Goal: Navigation & Orientation: Find specific page/section

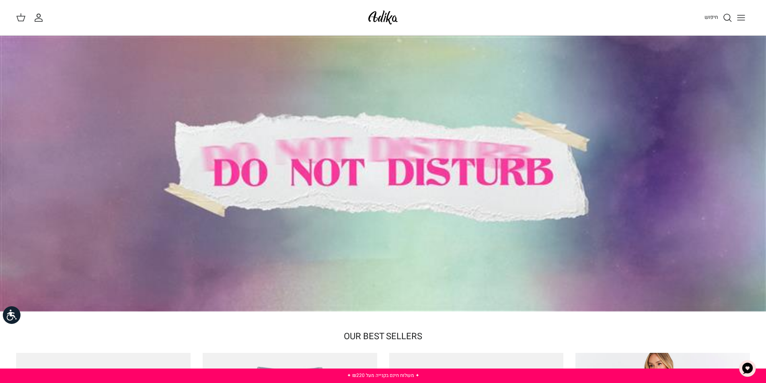
click at [744, 18] on icon "Toggle menu" at bounding box center [741, 18] width 10 height 10
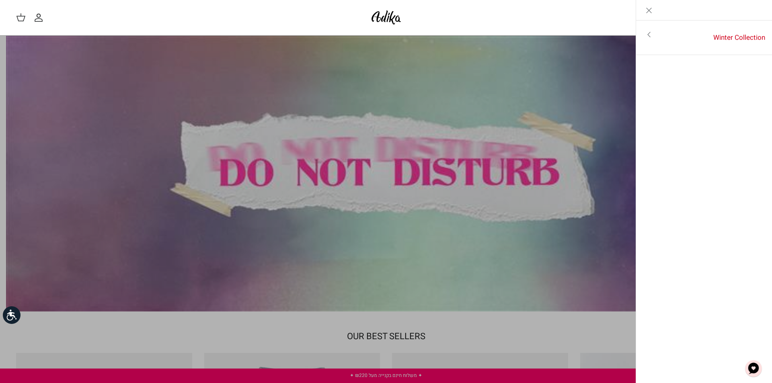
click at [651, 35] on icon "Toggle menu" at bounding box center [649, 35] width 10 height 10
click at [420, 21] on div "חיפוש" at bounding box center [583, 18] width 345 height 18
click at [465, 330] on link "Toggle menu" at bounding box center [386, 191] width 772 height 383
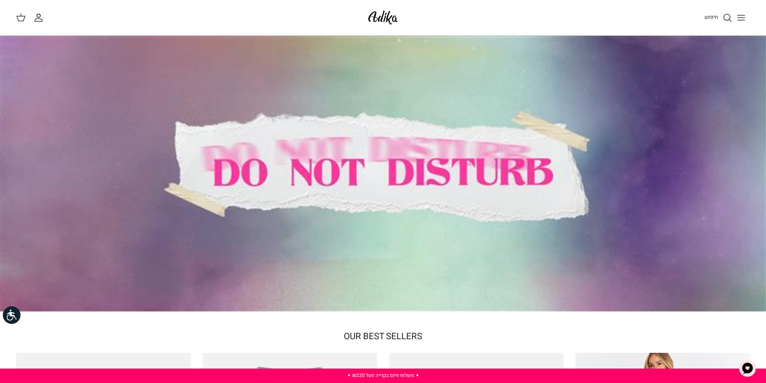
click at [743, 21] on icon "Toggle menu" at bounding box center [741, 18] width 10 height 10
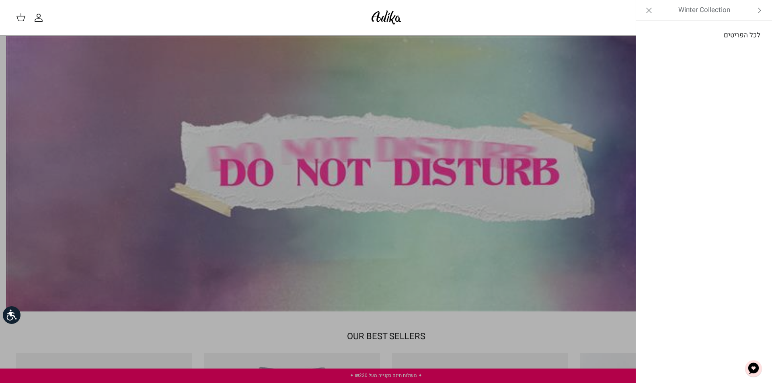
click at [743, 38] on link "לכל הפריטים" at bounding box center [704, 35] width 128 height 20
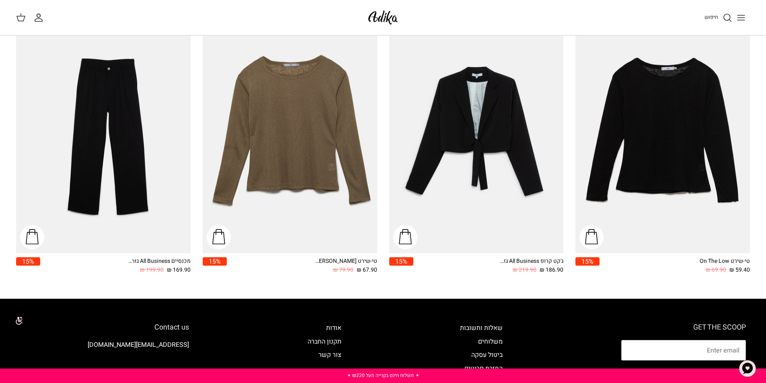
scroll to position [1165, 0]
